Goal: Information Seeking & Learning: Compare options

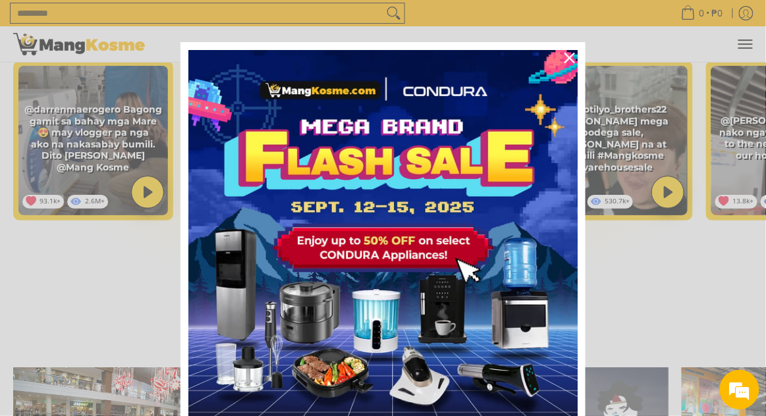
scroll to position [2314, 0]
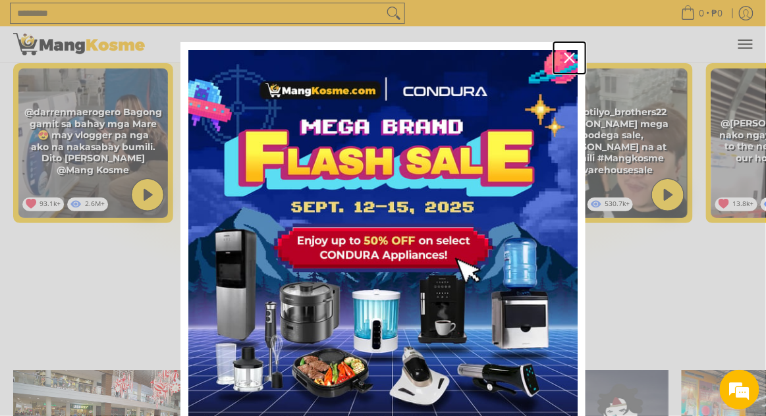
click at [581, 45] on button "Close" at bounding box center [570, 58] width 32 height 32
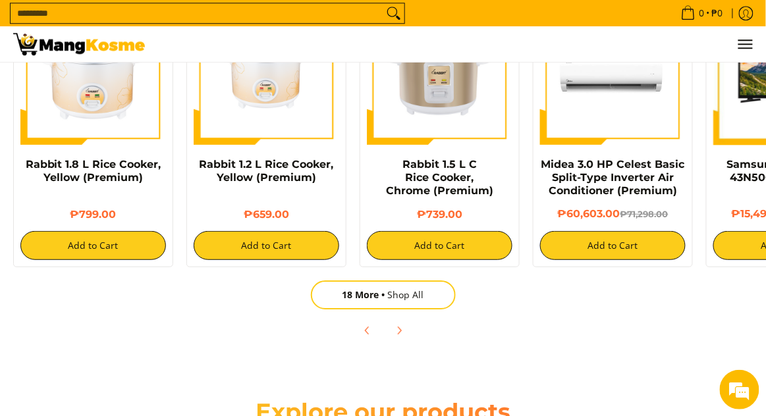
scroll to position [877, 0]
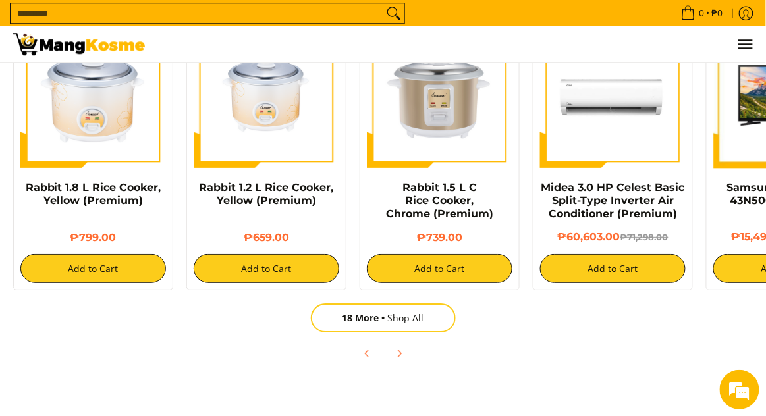
click at [70, 125] on img at bounding box center [92, 94] width 145 height 145
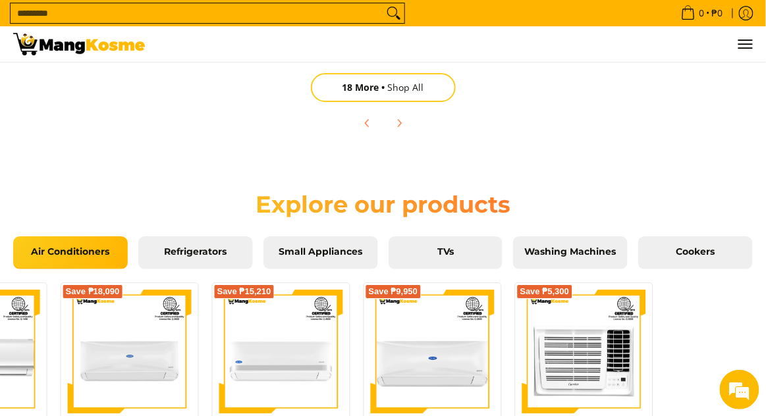
scroll to position [0, 459]
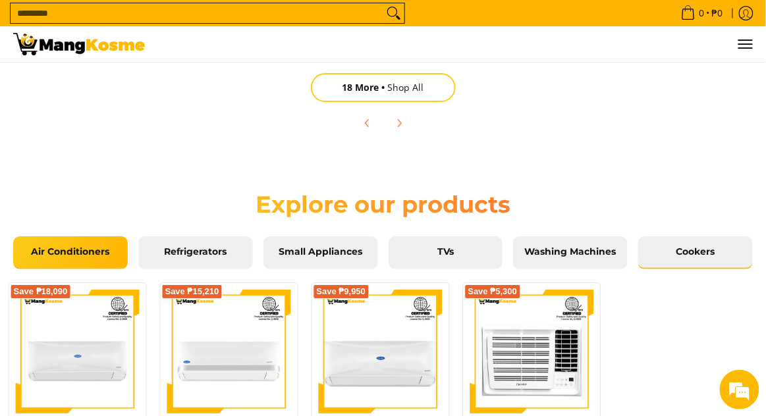
click at [692, 256] on span "Cookers" at bounding box center [695, 252] width 95 height 12
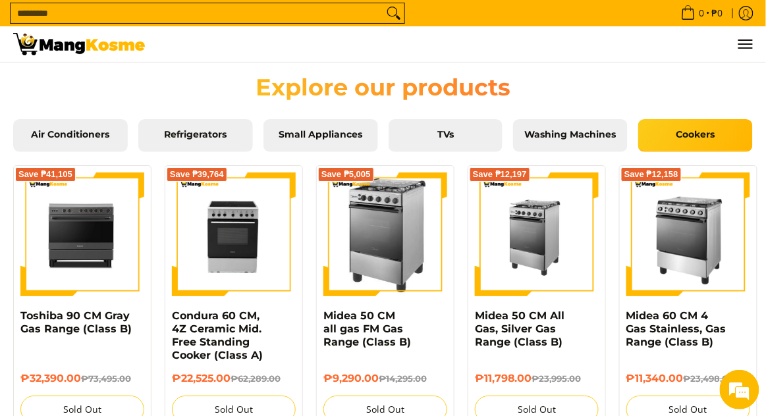
scroll to position [1226, 0]
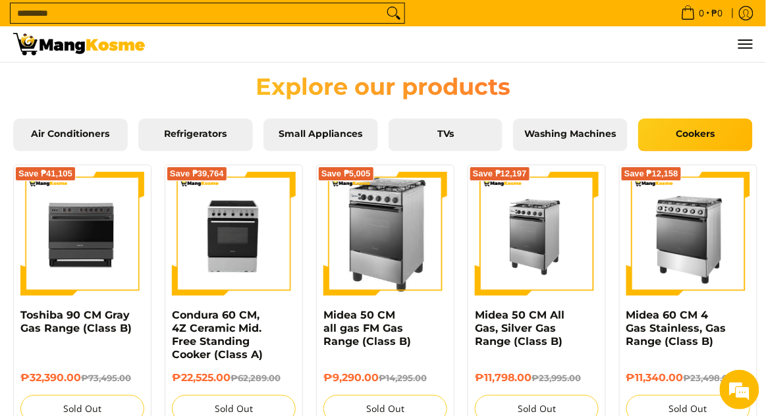
click at [698, 255] on img at bounding box center [688, 234] width 124 height 124
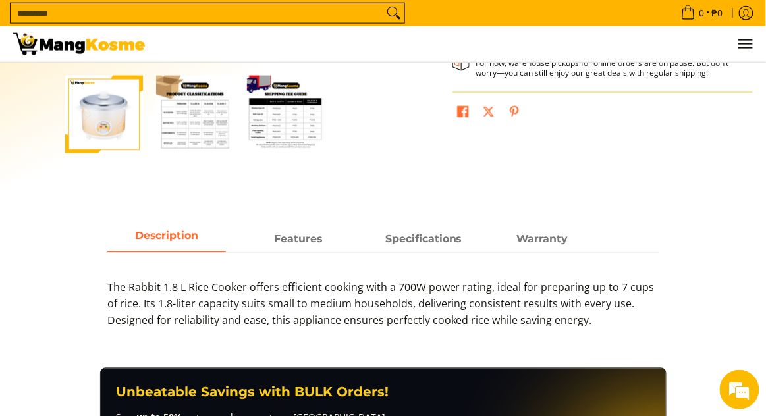
scroll to position [421, 0]
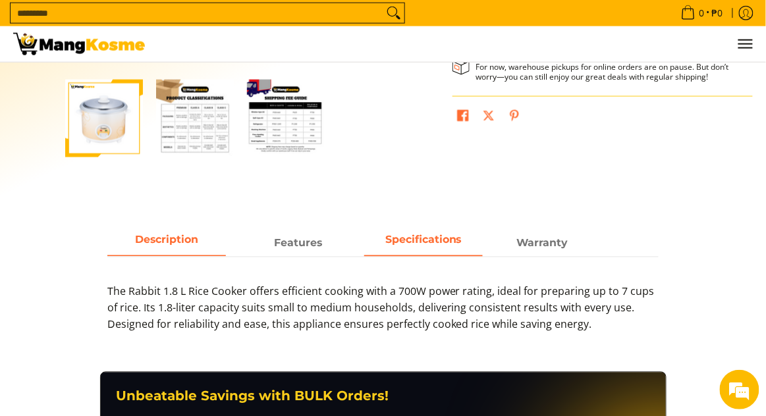
click at [451, 235] on span "Specifications" at bounding box center [423, 244] width 118 height 24
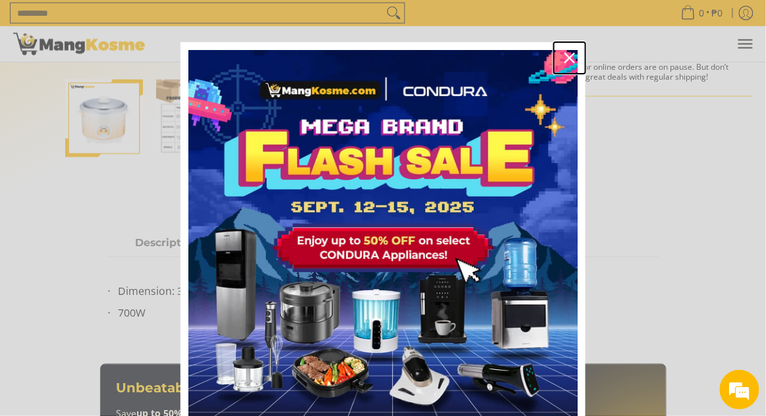
click at [579, 58] on div "Close" at bounding box center [569, 57] width 21 height 21
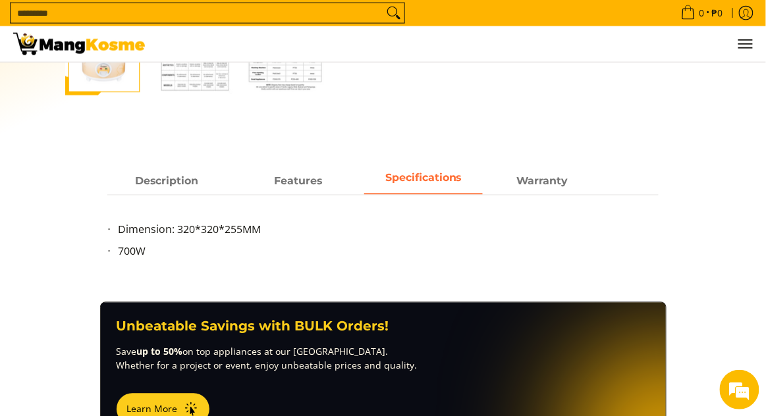
scroll to position [484, 0]
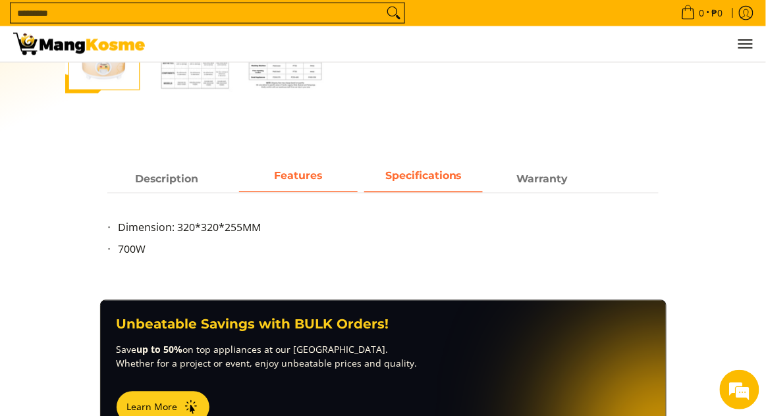
click at [301, 174] on strong "Features" at bounding box center [298, 176] width 48 height 13
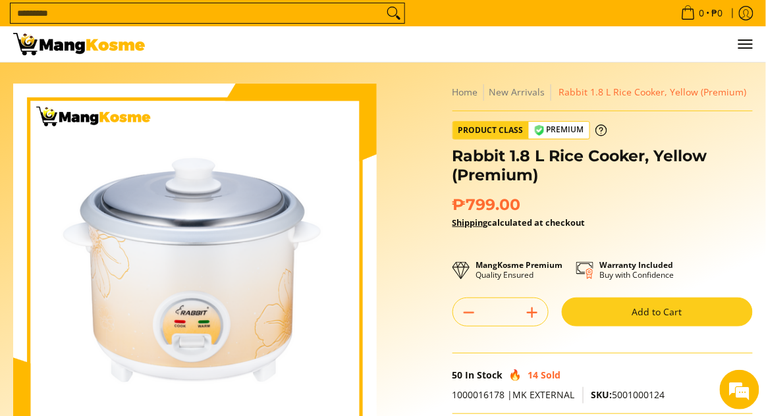
scroll to position [0, 0]
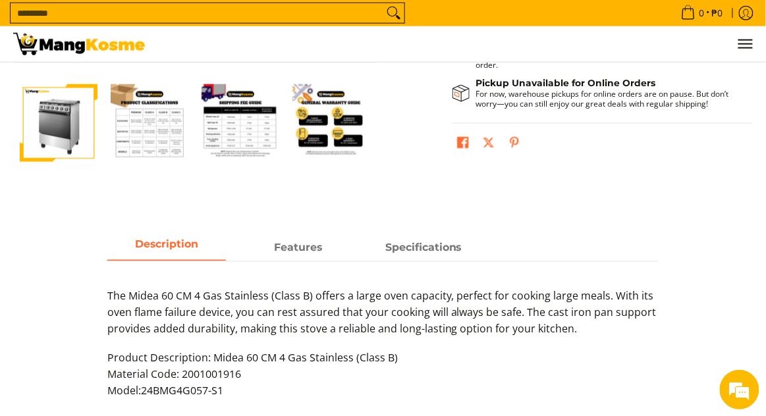
scroll to position [403, 0]
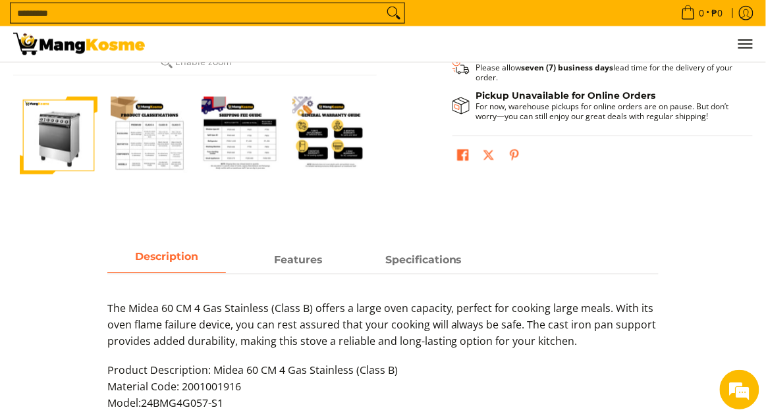
click at [145, 149] on img "Midea 60 CM 4 Gas Stainless, Gas Range (Class B)-2" at bounding box center [150, 136] width 78 height 78
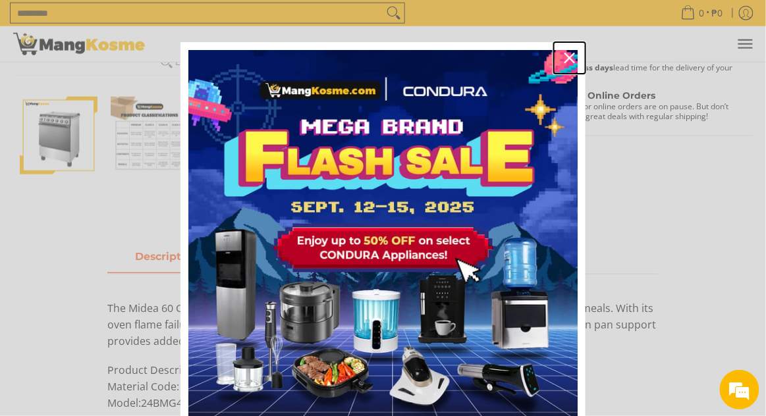
click at [563, 64] on div "Close" at bounding box center [569, 57] width 21 height 21
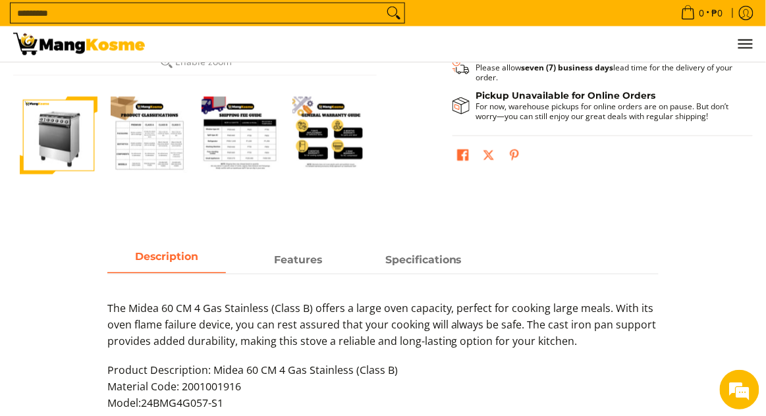
click at [140, 136] on img "Midea 60 CM 4 Gas Stainless, Gas Range (Class B)-2" at bounding box center [150, 136] width 78 height 78
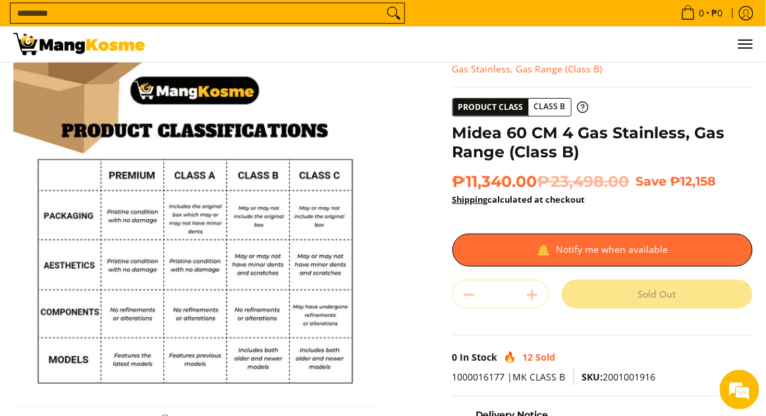
scroll to position [48, 0]
